Goal: Information Seeking & Learning: Learn about a topic

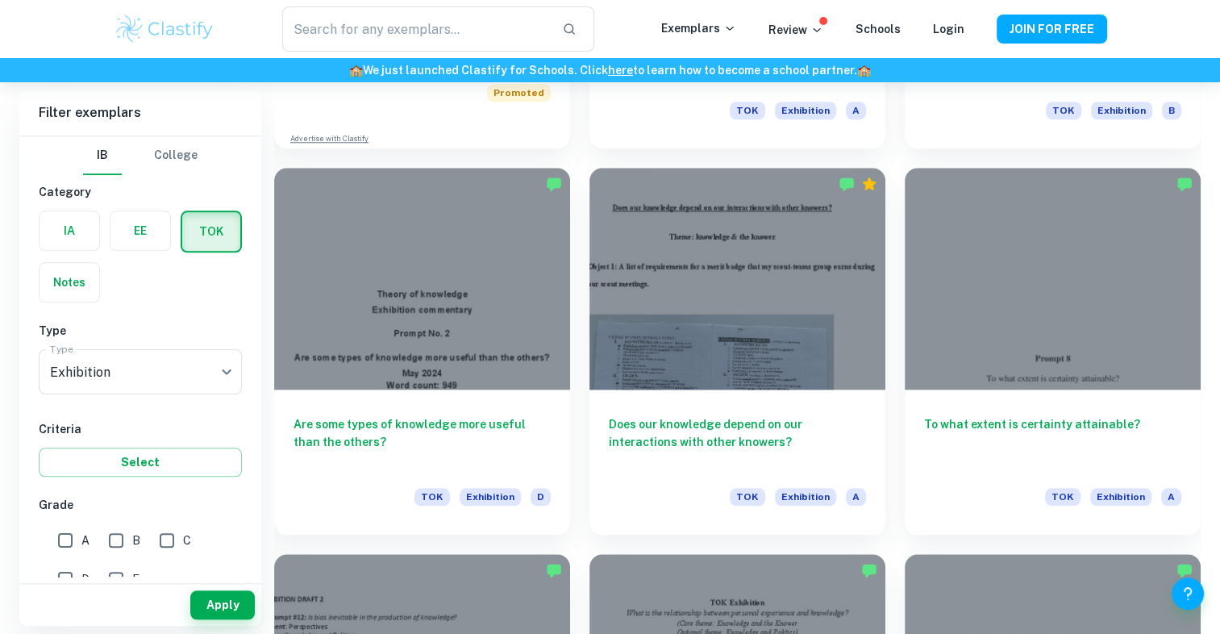
scroll to position [1390, 0]
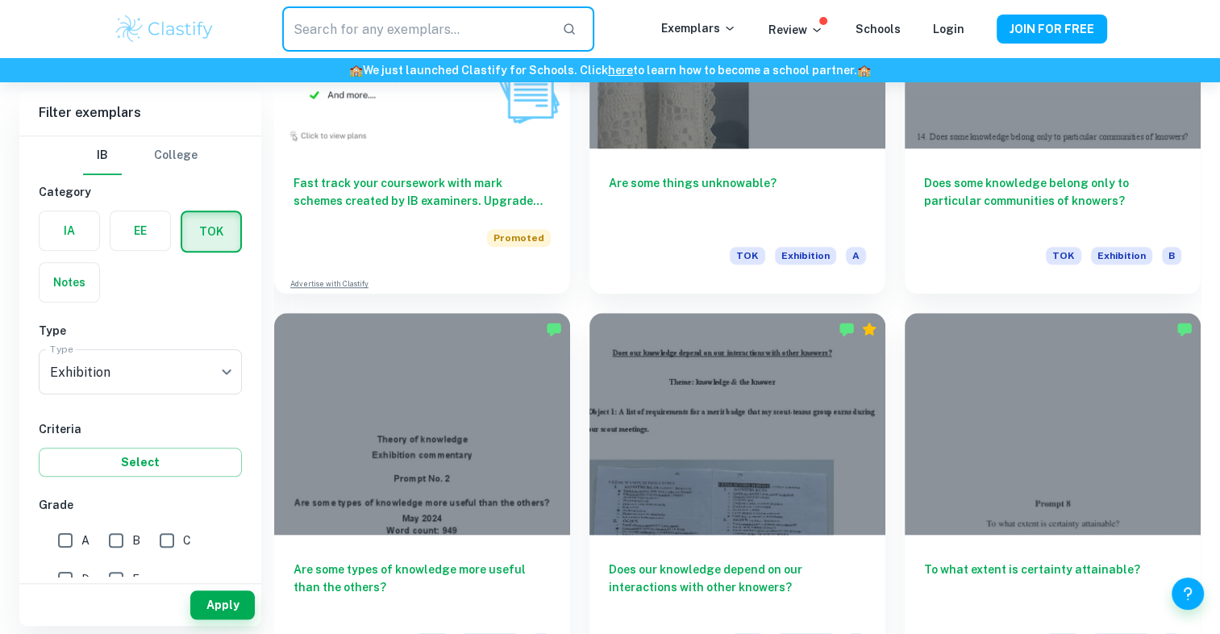
click at [490, 36] on input "text" at bounding box center [415, 28] width 266 height 45
type input "why do we search knoledge?"
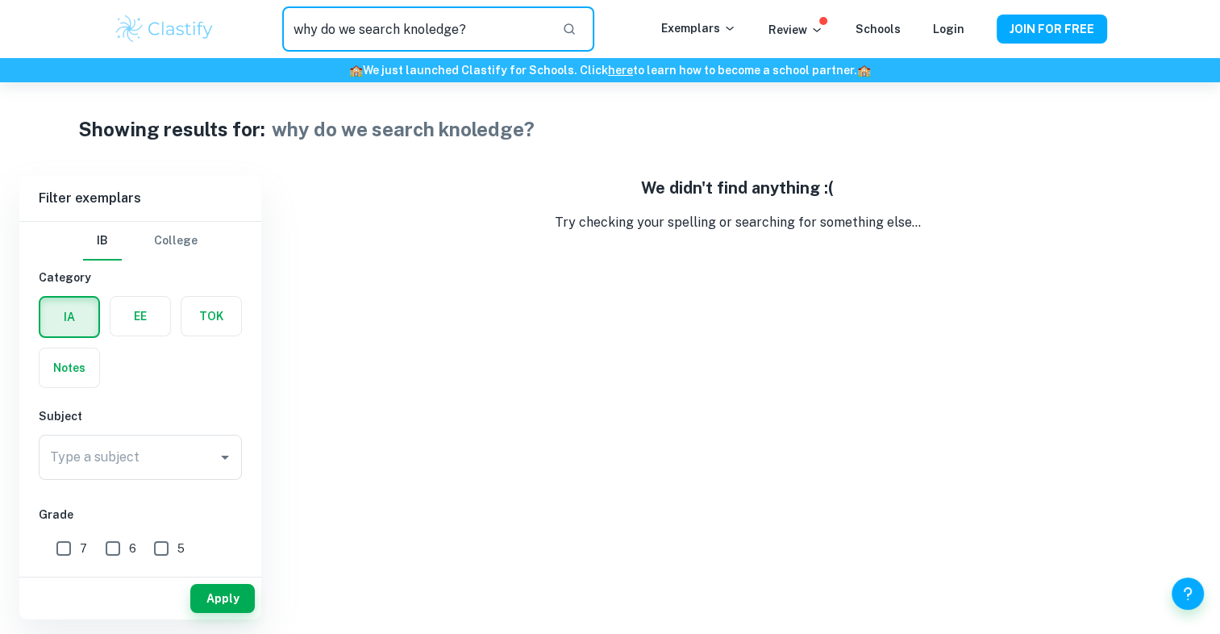
drag, startPoint x: 516, startPoint y: 24, endPoint x: 129, endPoint y: 5, distance: 387.6
click at [129, 5] on div "why do we search knoledge? ​ Exemplars Review Schools Login JOIN FOR FREE" at bounding box center [610, 29] width 1220 height 58
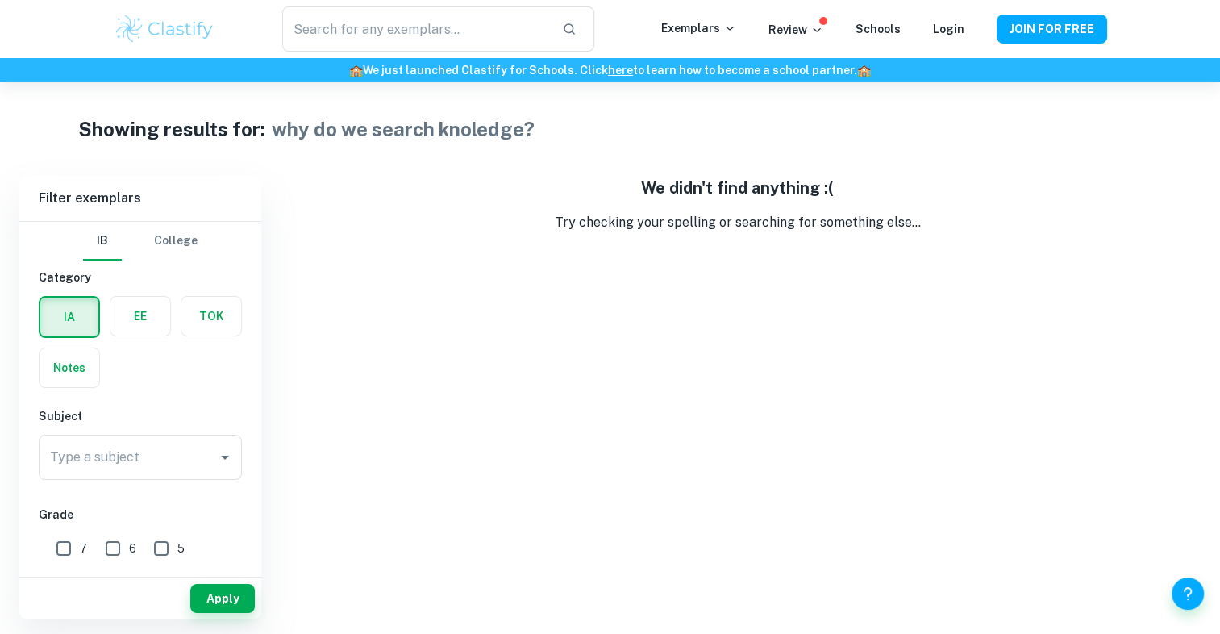
click at [376, 85] on div "Showing results for: why do we search knoledge? Filter Filter exemplars IB Coll…" at bounding box center [610, 350] width 1220 height 537
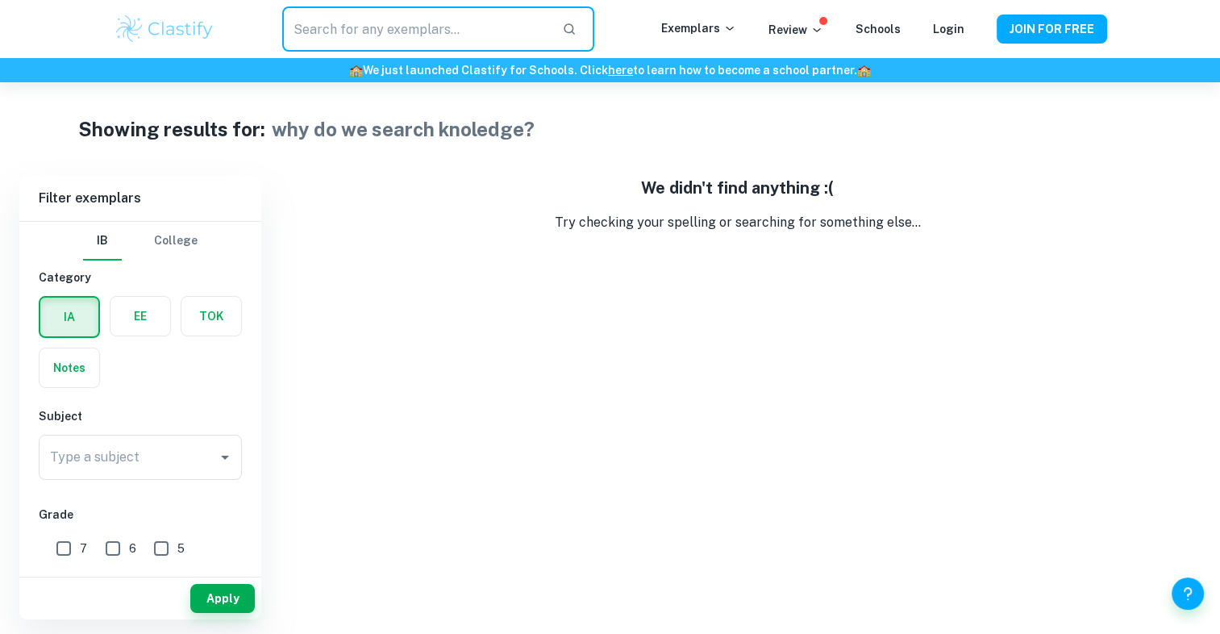
click at [367, 25] on input "text" at bounding box center [415, 28] width 266 height 45
